Goal: Find specific page/section: Find specific page/section

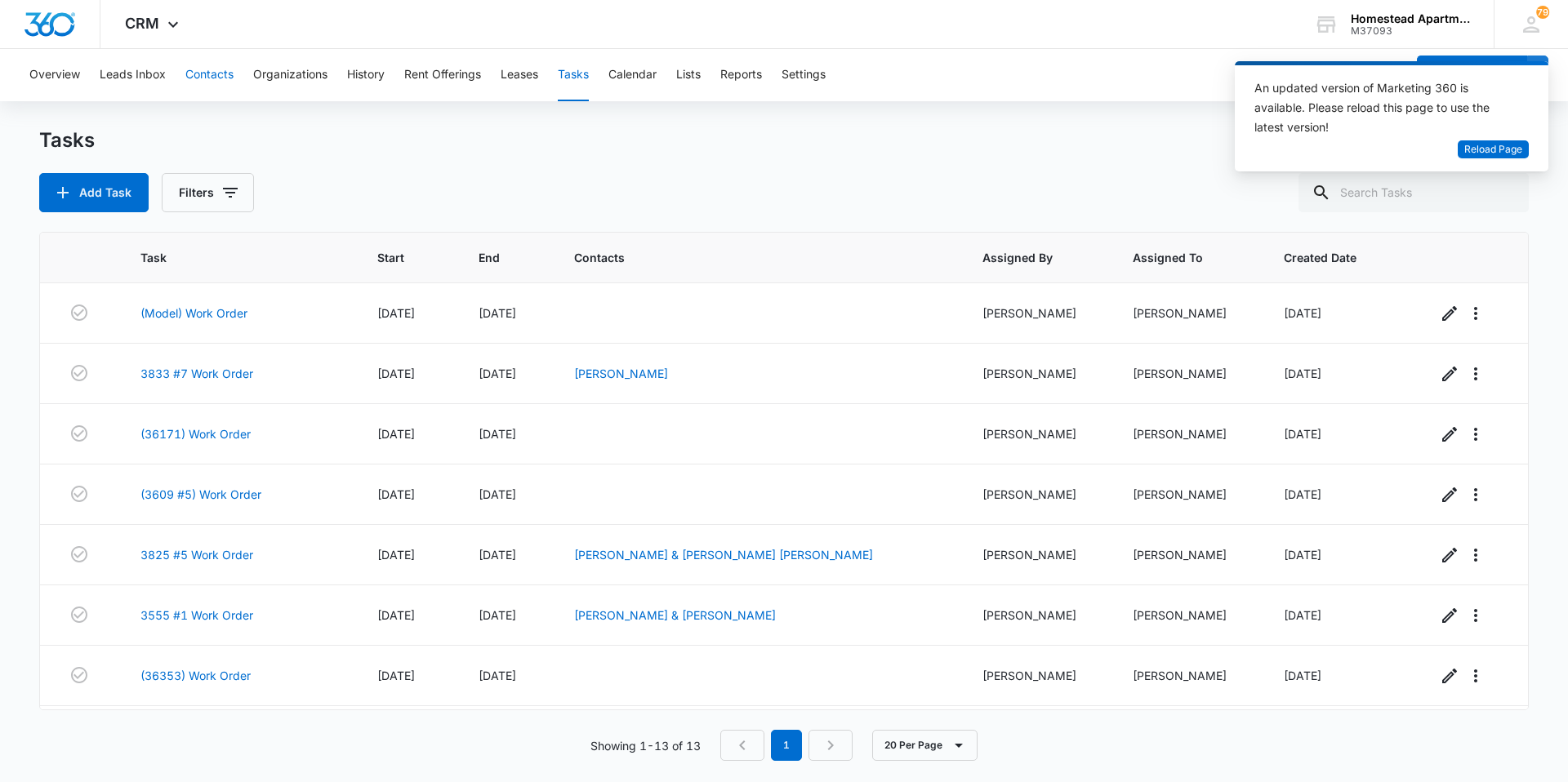
click at [207, 64] on button "Contacts" at bounding box center [209, 75] width 48 height 52
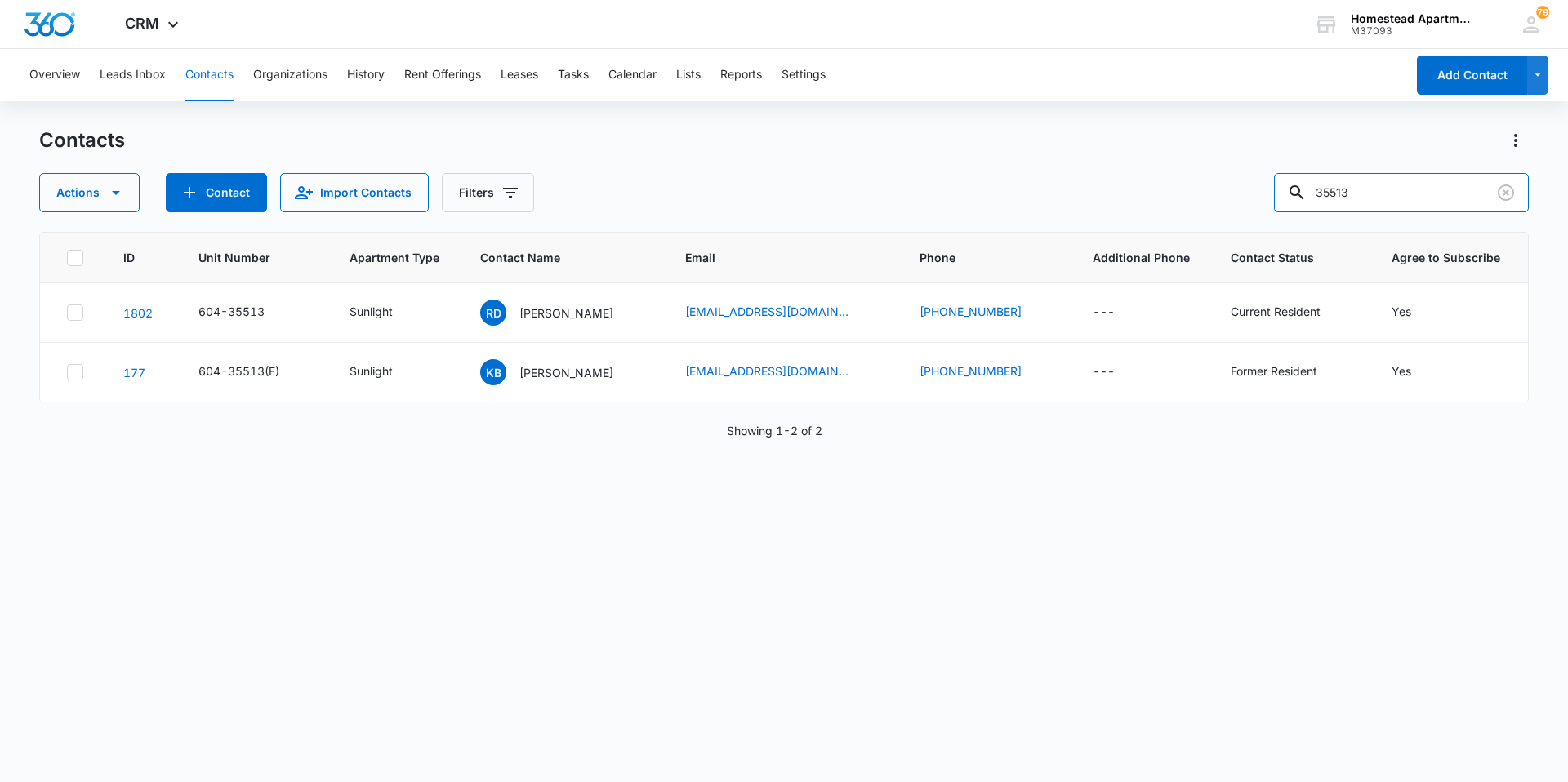
drag, startPoint x: 1344, startPoint y: 191, endPoint x: 1199, endPoint y: 187, distance: 145.1
click at [1199, 187] on div "Actions Contact Import Contacts Filters 35513" at bounding box center [783, 192] width 1489 height 39
type input "36215"
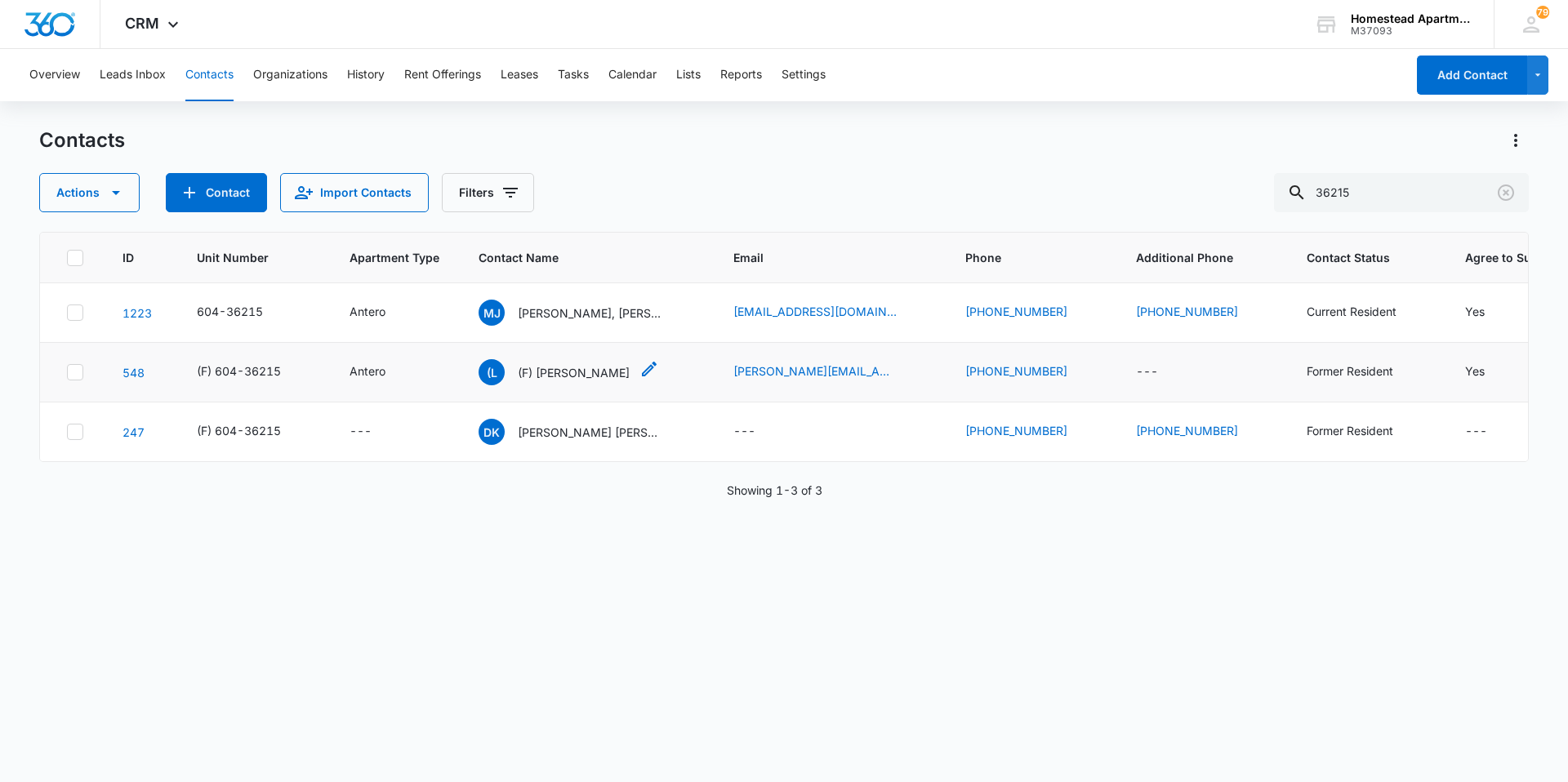
click at [610, 382] on div "(L (F) Lucero Granados" at bounding box center [554, 372] width 151 height 26
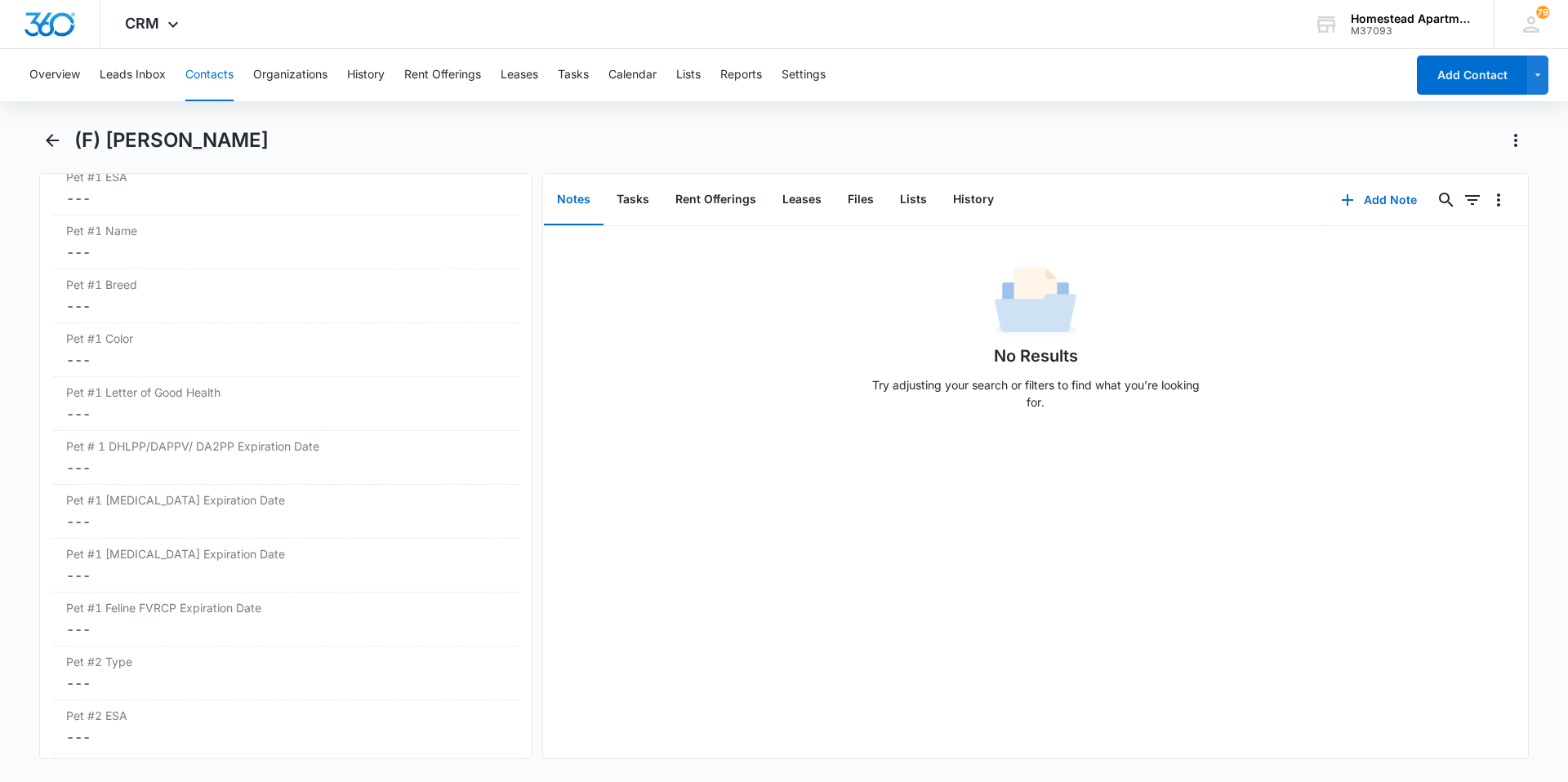
scroll to position [2286, 0]
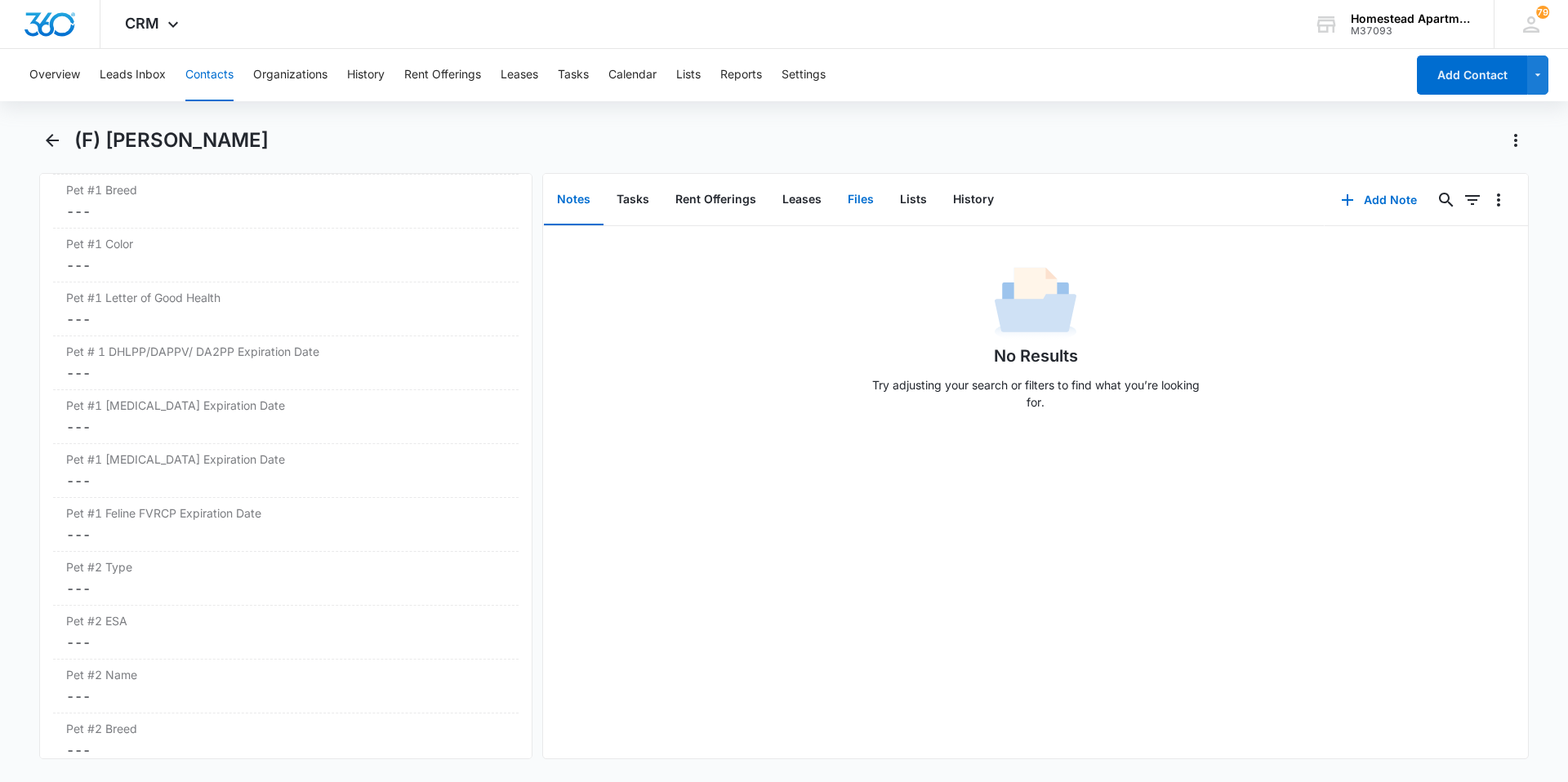
click at [866, 194] on button "Files" at bounding box center [861, 200] width 52 height 51
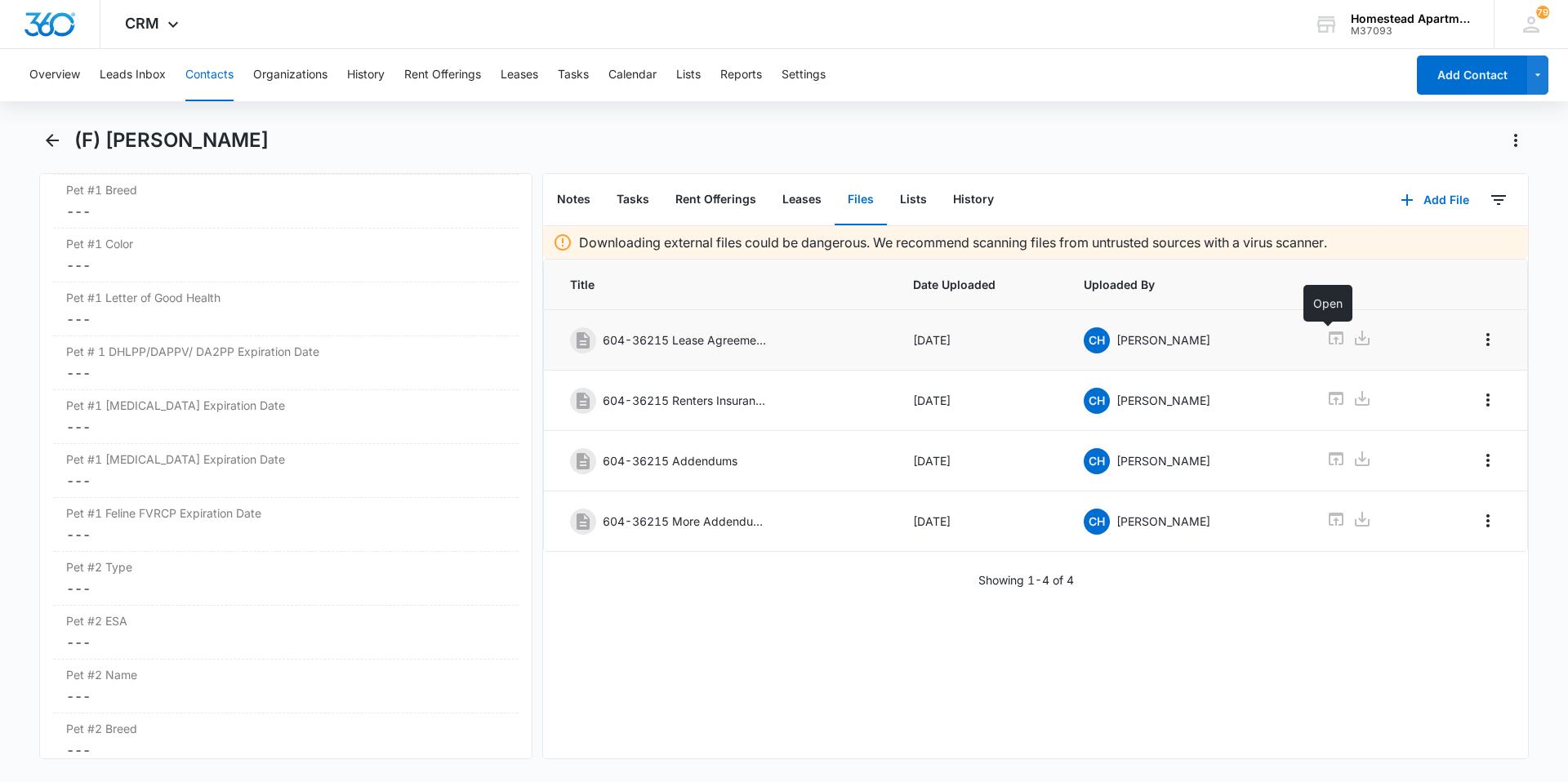
click at [1332, 342] on icon at bounding box center [1337, 339] width 20 height 20
